Goal: Information Seeking & Learning: Check status

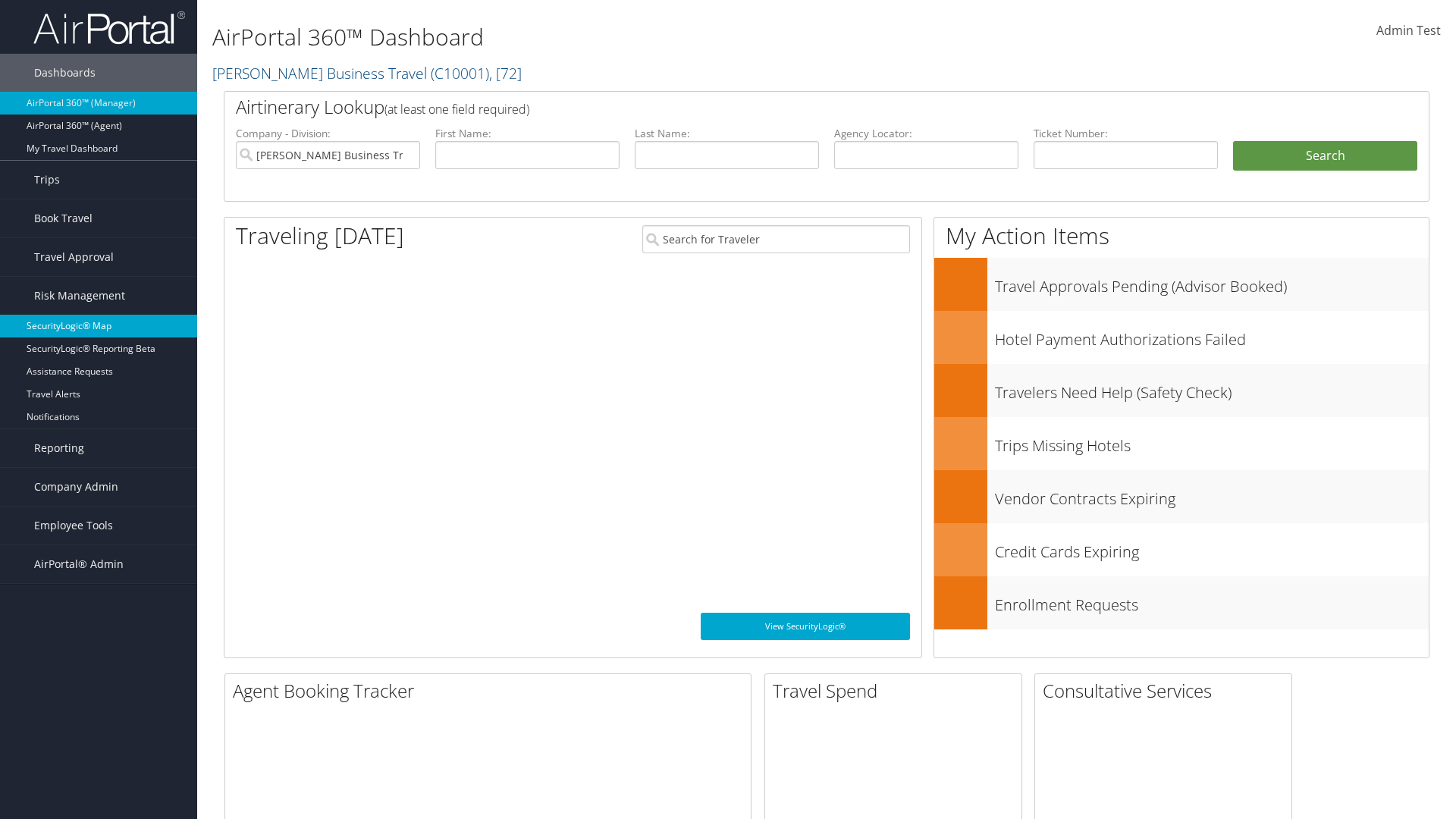
click at [98, 326] on link "SecurityLogic® Map" at bounding box center [98, 326] width 197 height 23
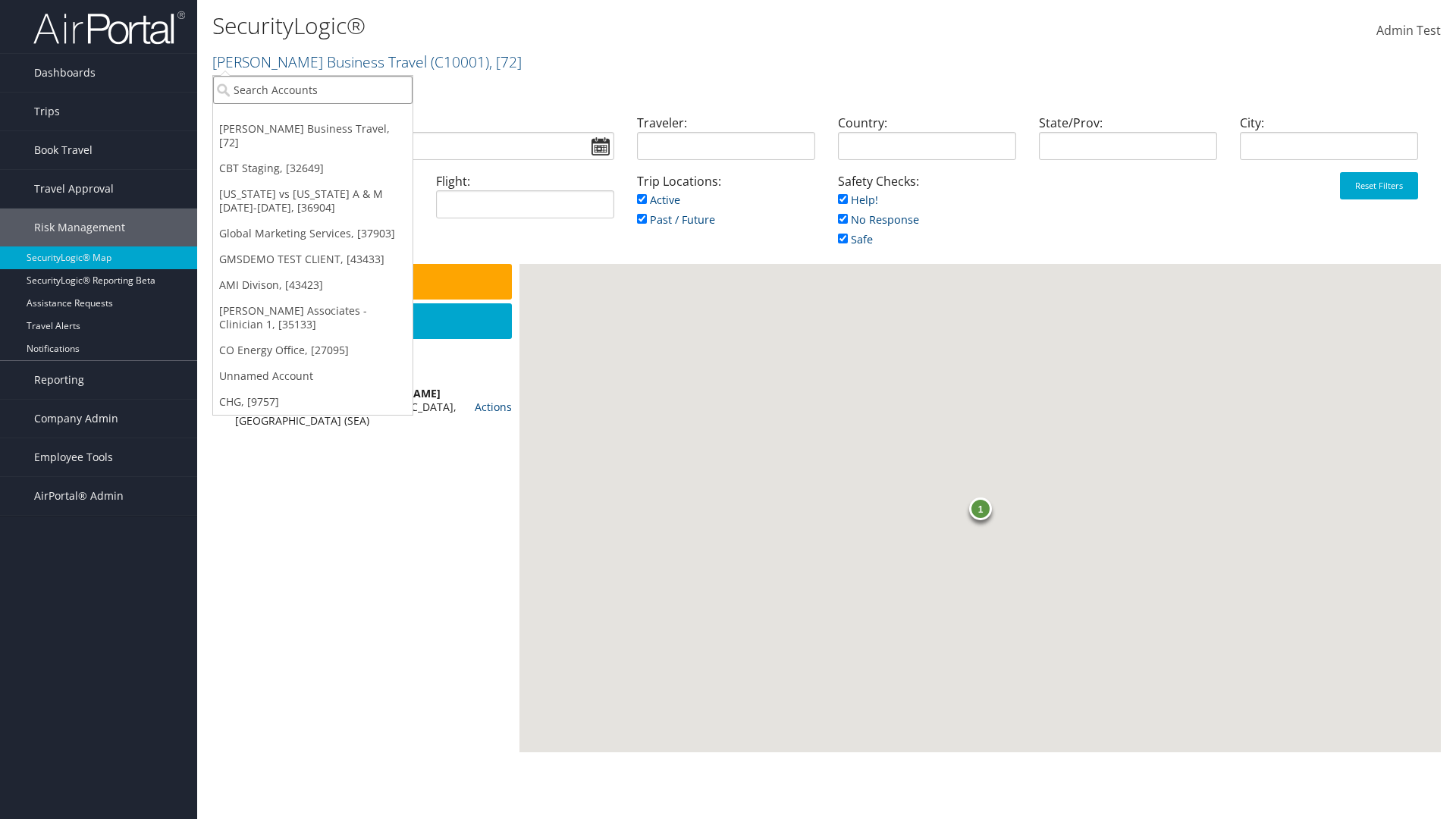
click at [313, 89] on input "search" at bounding box center [313, 90] width 199 height 28
type input "[PERSON_NAME] Business Travel"
click at [334, 131] on div "Account" at bounding box center [334, 130] width 259 height 13
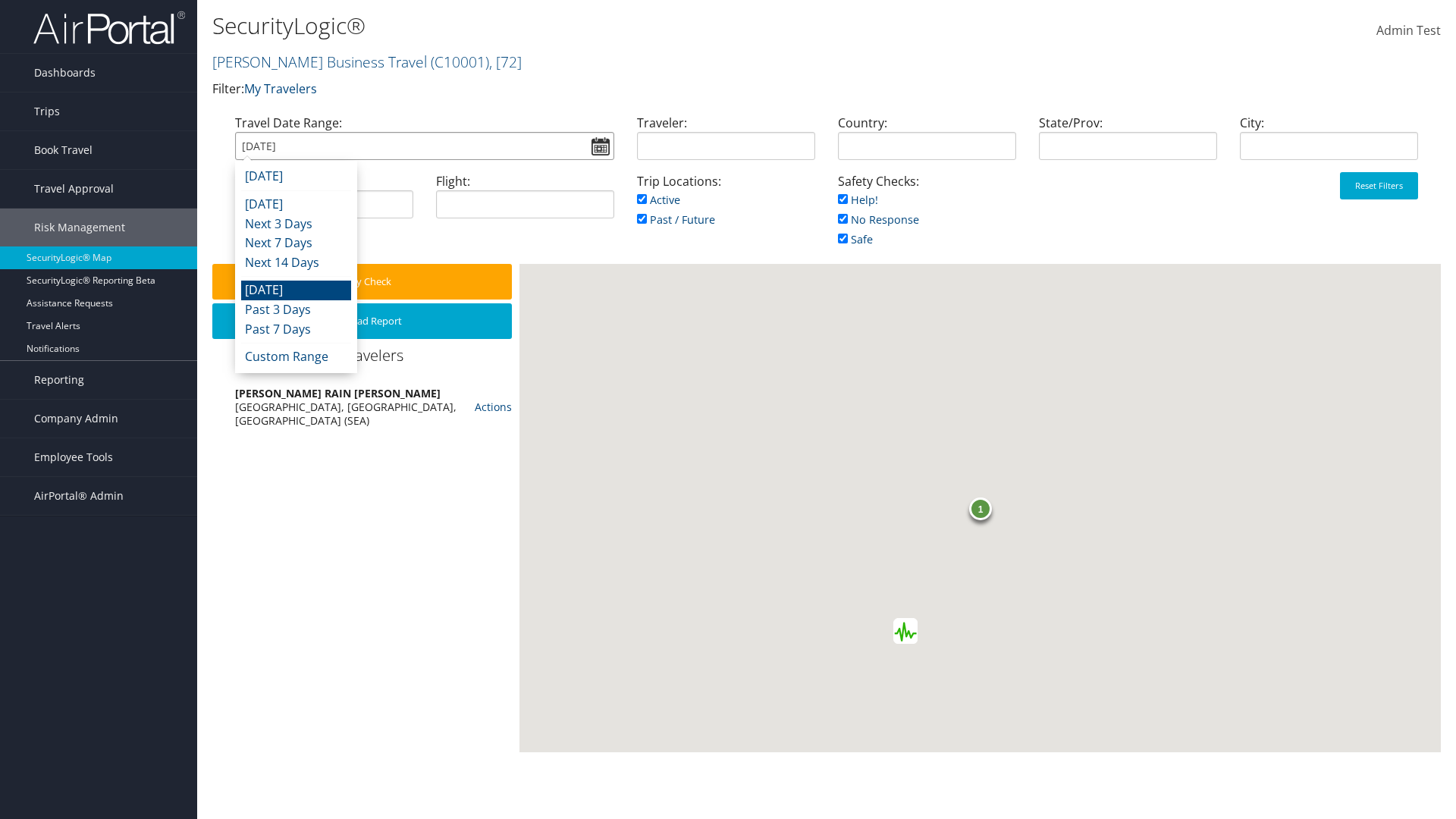
click at [424, 145] on input "[DATE]" at bounding box center [424, 146] width 379 height 28
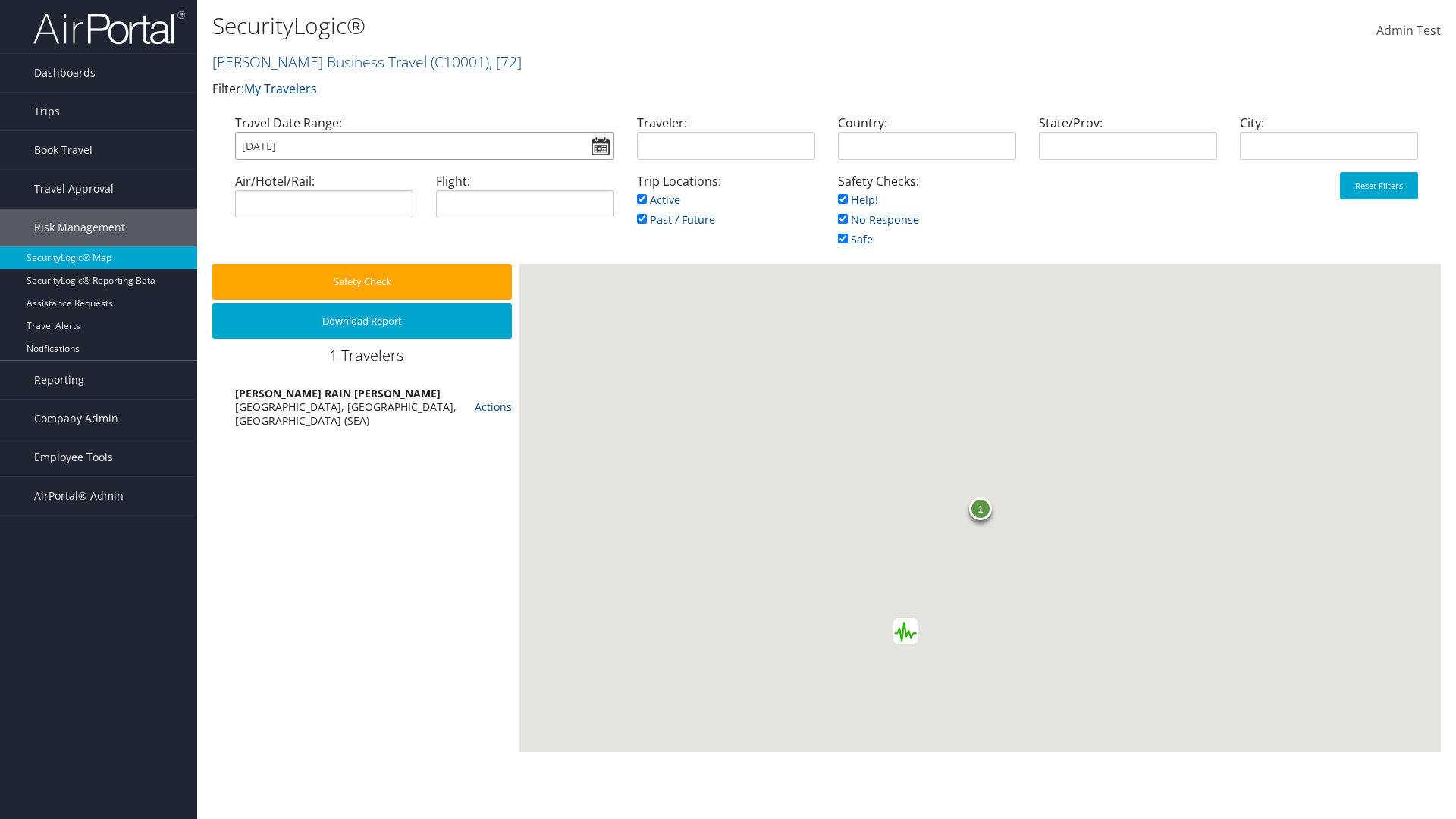
click at [424, 145] on input "[DATE]" at bounding box center [424, 146] width 379 height 28
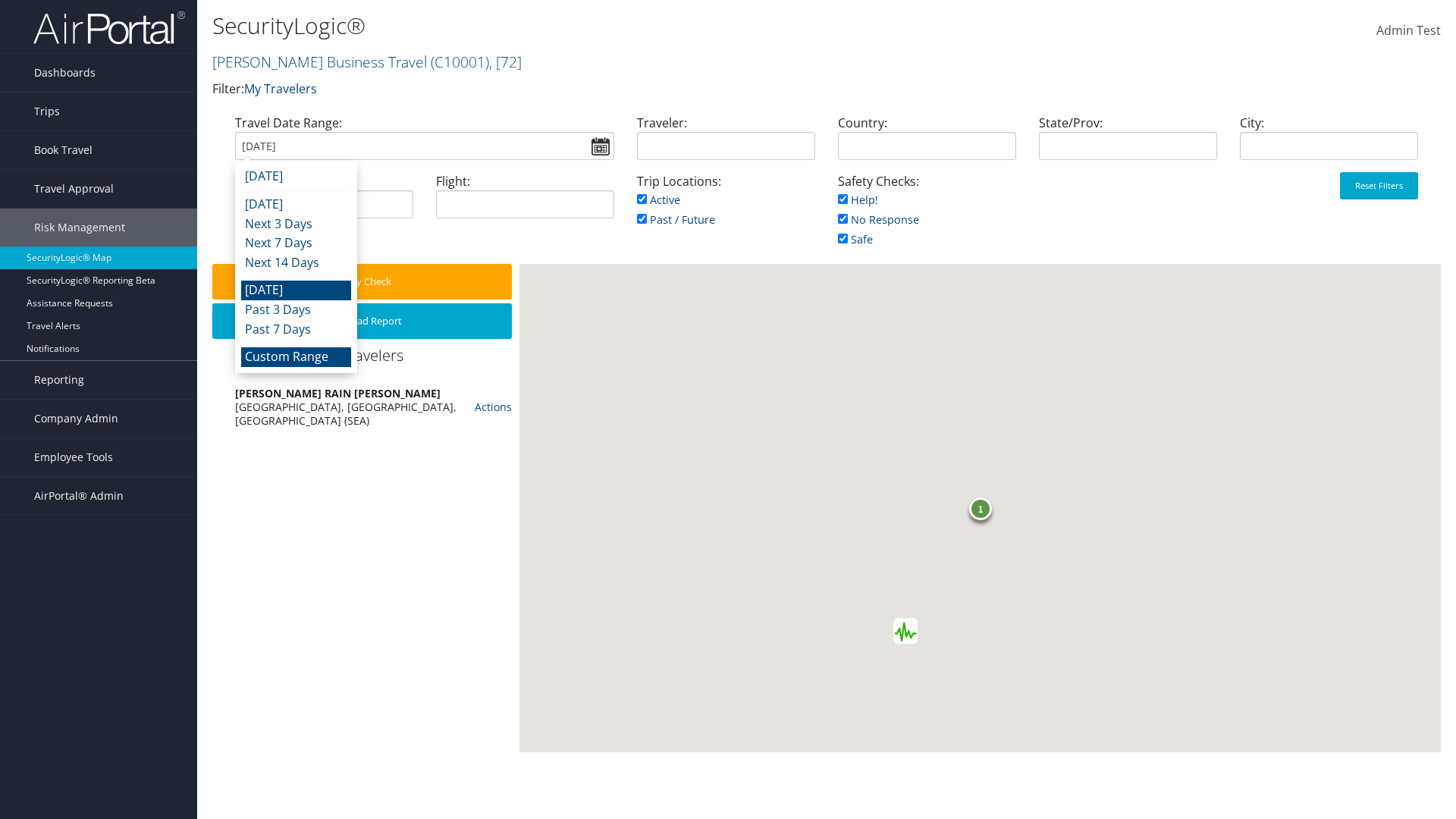
click at [296, 356] on li "Custom Range" at bounding box center [296, 357] width 110 height 19
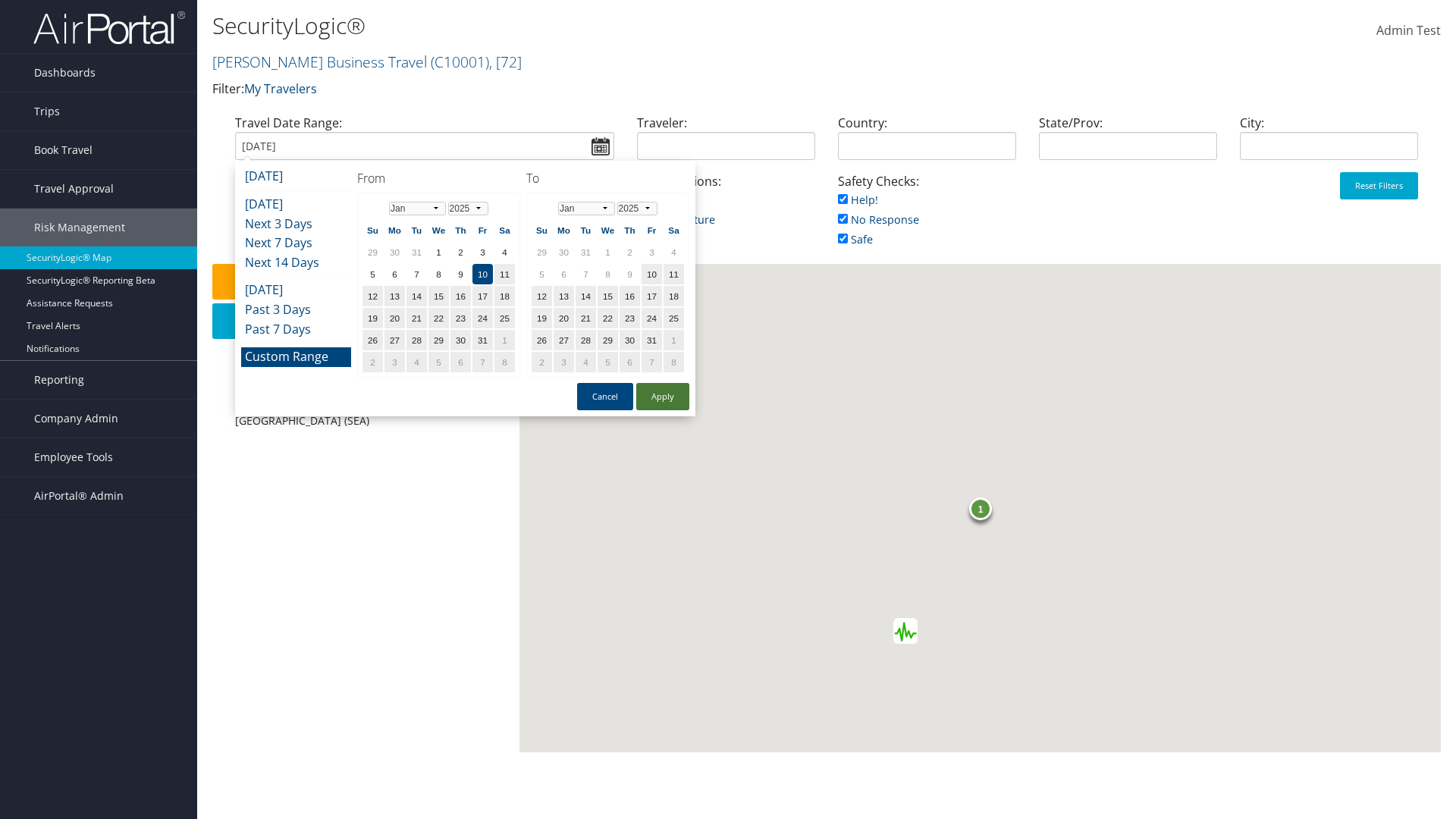
click at [652, 274] on td "10" at bounding box center [651, 274] width 20 height 20
click at [662, 397] on button "Apply" at bounding box center [663, 396] width 53 height 27
type input "[DATE]"
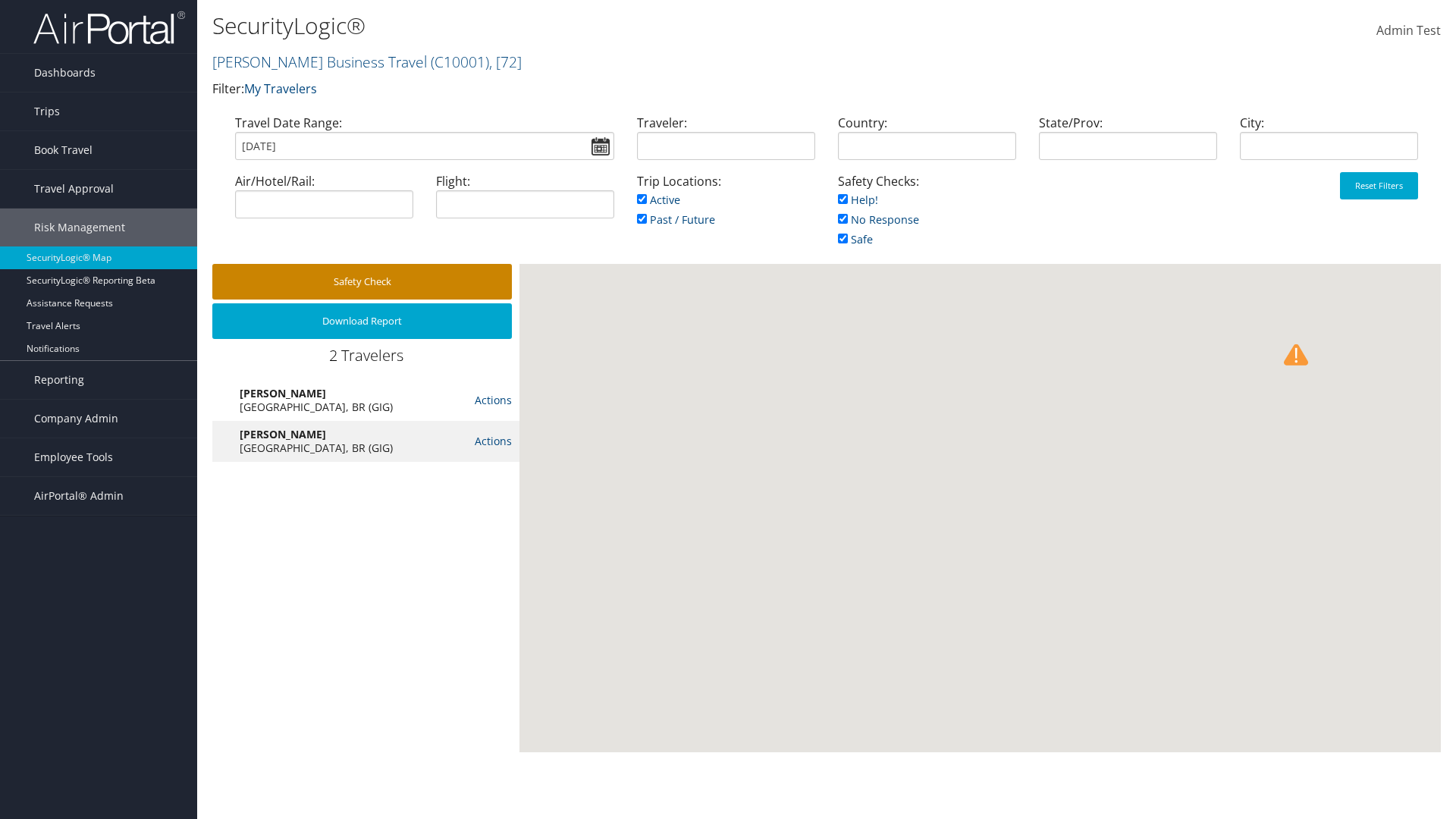
click at [361, 282] on button "Safety Check" at bounding box center [362, 282] width 299 height 35
